Goal: Task Accomplishment & Management: Use online tool/utility

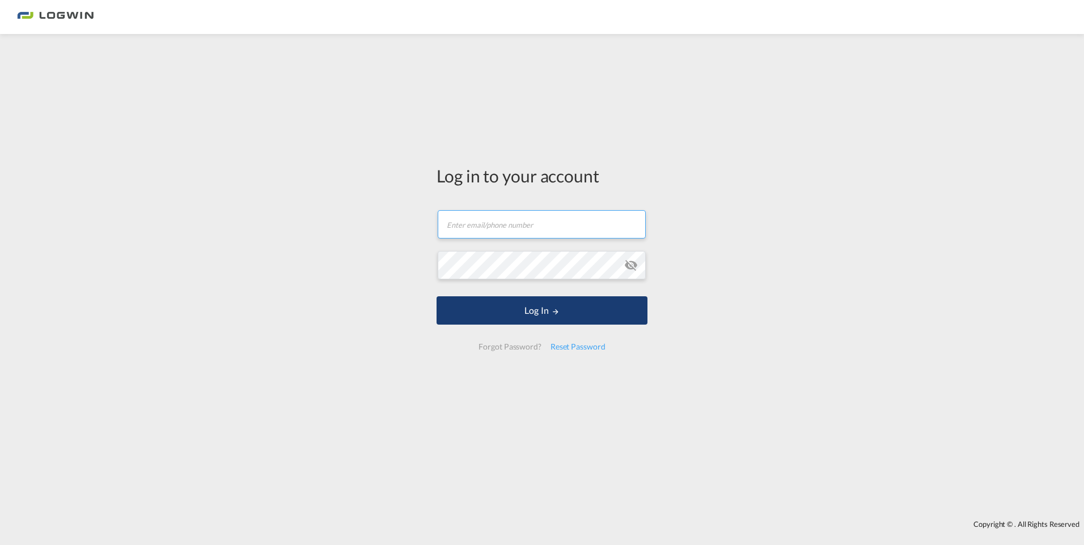
type input "[EMAIL_ADDRESS][DOMAIN_NAME]"
click at [553, 315] on md-icon "LOGIN" at bounding box center [556, 312] width 8 height 8
